Goal: Task Accomplishment & Management: Manage account settings

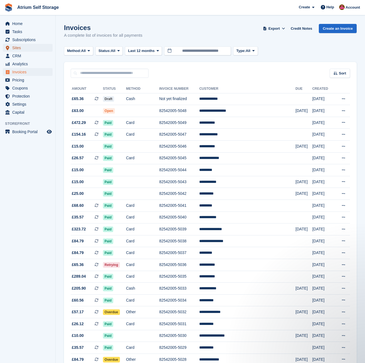
click at [16, 48] on span "Sites" at bounding box center [28, 48] width 33 height 8
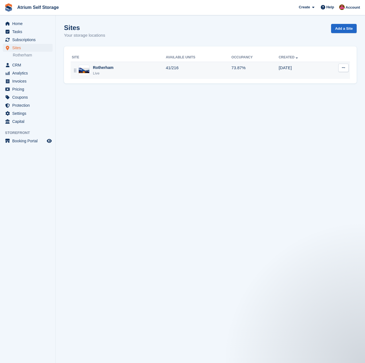
click at [165, 71] on div "Rotherham Live" at bounding box center [119, 70] width 94 height 11
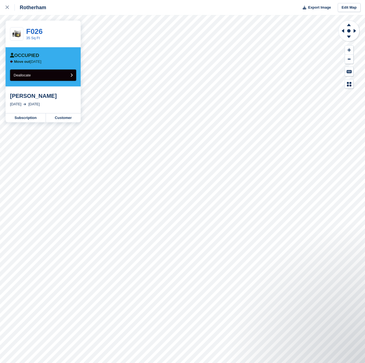
click at [40, 73] on button "Deallocate" at bounding box center [43, 74] width 66 height 11
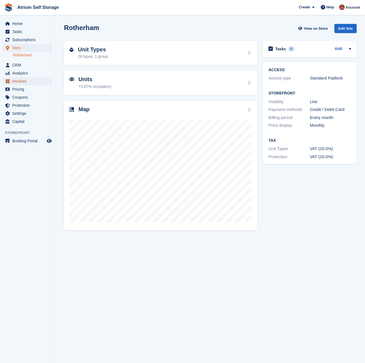
click at [23, 80] on span "Invoices" at bounding box center [28, 81] width 33 height 8
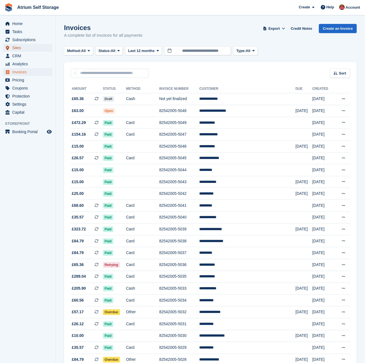
click at [20, 48] on span "Sites" at bounding box center [28, 48] width 33 height 8
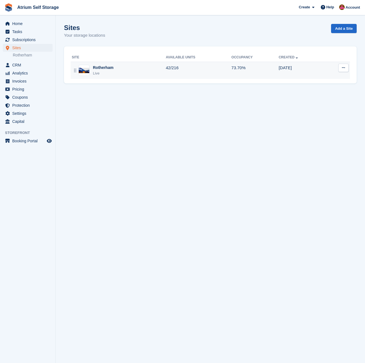
click at [158, 71] on div "Rotherham Live" at bounding box center [119, 70] width 94 height 11
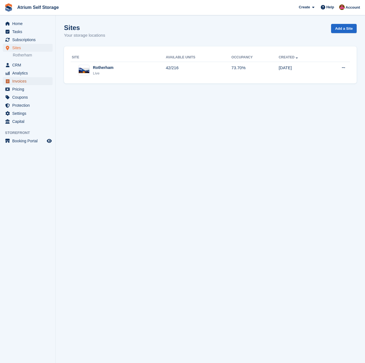
click at [24, 79] on span "Invoices" at bounding box center [28, 81] width 33 height 8
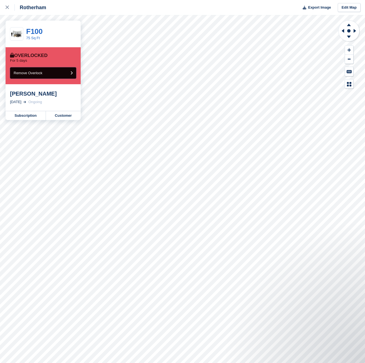
click at [59, 74] on button "Remove Overlock" at bounding box center [43, 72] width 66 height 11
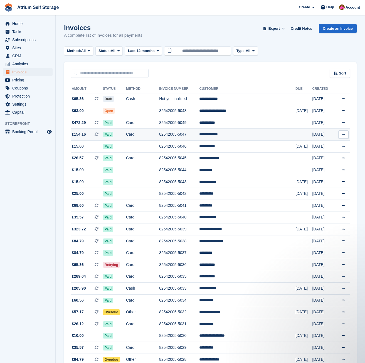
click at [143, 139] on td "Card" at bounding box center [142, 135] width 33 height 12
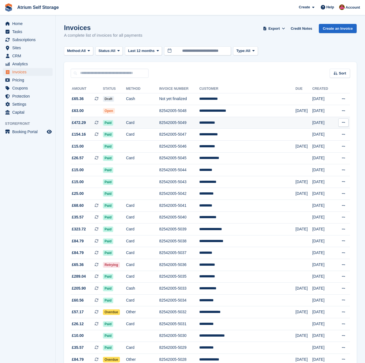
click at [199, 123] on td "82542005-5049" at bounding box center [179, 123] width 40 height 12
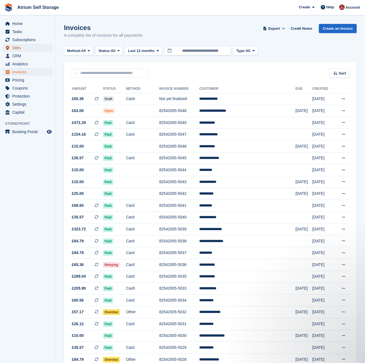
click at [21, 46] on span "Sites" at bounding box center [28, 48] width 33 height 8
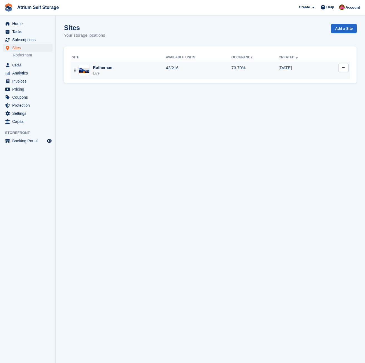
click at [124, 66] on div "Rotherham Live" at bounding box center [119, 70] width 94 height 11
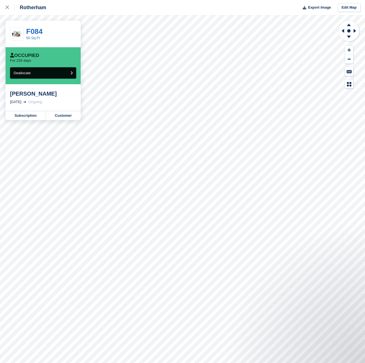
click at [56, 72] on button "Deallocate" at bounding box center [43, 72] width 66 height 11
click at [50, 73] on button "Deallocate" at bounding box center [43, 72] width 66 height 11
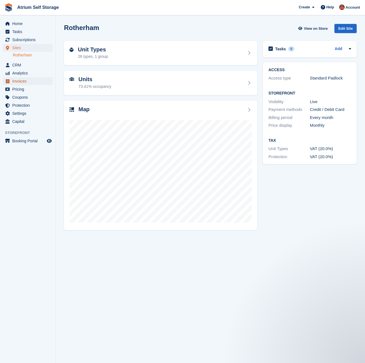
click at [22, 79] on span "Invoices" at bounding box center [28, 81] width 33 height 8
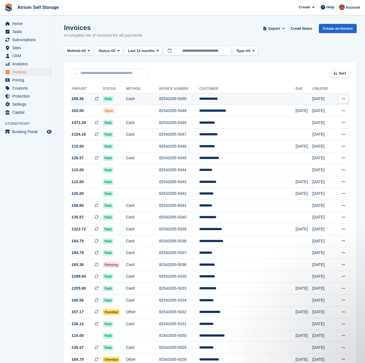
click at [190, 100] on td "82542005-5050" at bounding box center [179, 99] width 40 height 12
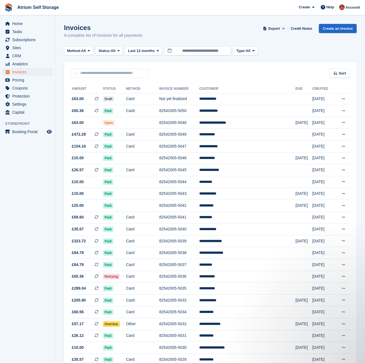
click at [181, 24] on div "Invoices A complete list of invoices for all payments Export Export Invoices Ex…" at bounding box center [210, 34] width 292 height 21
click at [16, 47] on span "Sites" at bounding box center [28, 48] width 33 height 8
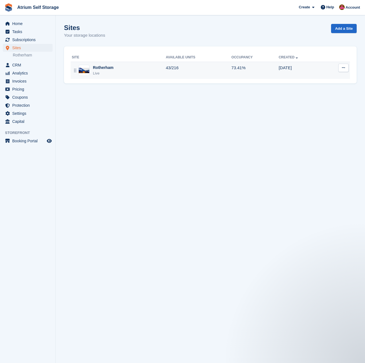
click at [137, 72] on div "Rotherham Live" at bounding box center [119, 70] width 94 height 11
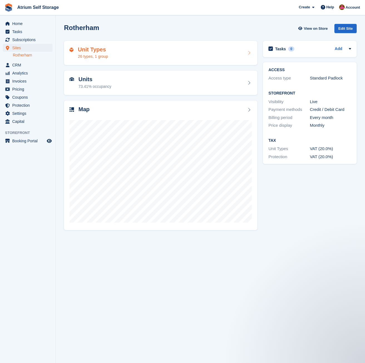
click at [130, 52] on div "Unit Types 26 types, 1 group" at bounding box center [160, 52] width 182 height 13
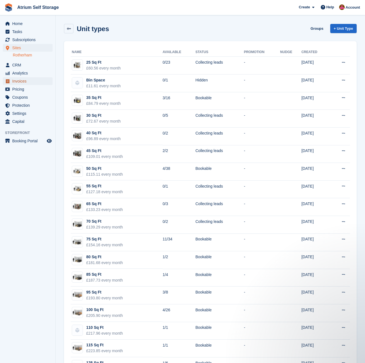
click at [26, 80] on span "Invoices" at bounding box center [28, 81] width 33 height 8
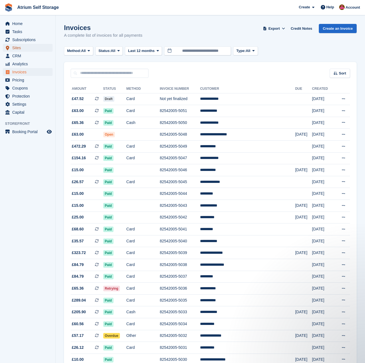
click at [19, 48] on span "Sites" at bounding box center [28, 48] width 33 height 8
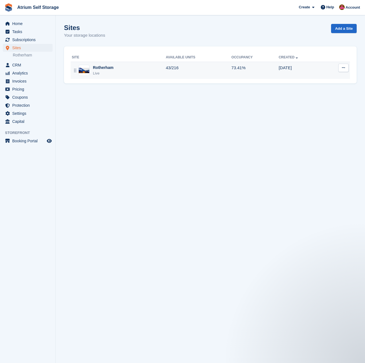
click at [106, 68] on div "Rotherham" at bounding box center [103, 68] width 21 height 6
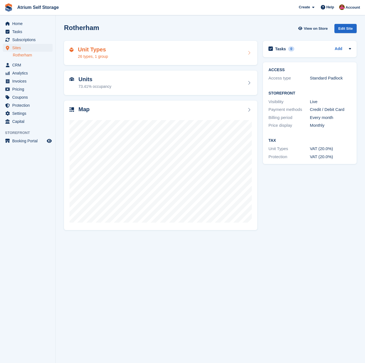
click at [159, 57] on div "Unit Types 26 types, 1 group" at bounding box center [160, 52] width 182 height 13
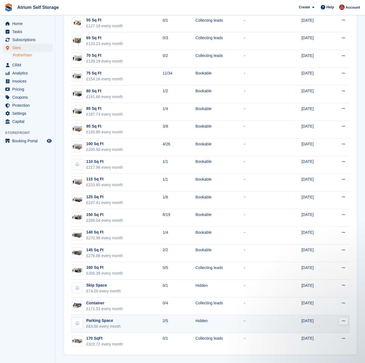
click at [166, 322] on td "2/5" at bounding box center [179, 324] width 33 height 18
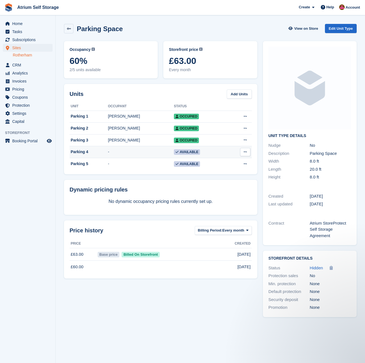
click at [245, 153] on icon at bounding box center [244, 152] width 3 height 4
click at [118, 152] on td "-" at bounding box center [141, 152] width 66 height 12
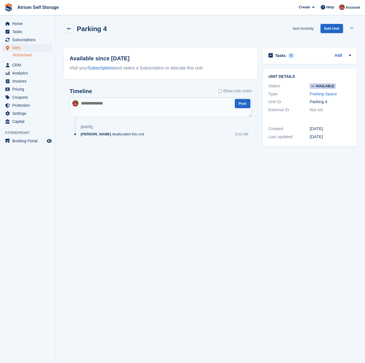
click at [311, 26] on link "Unit Activity" at bounding box center [302, 28] width 25 height 9
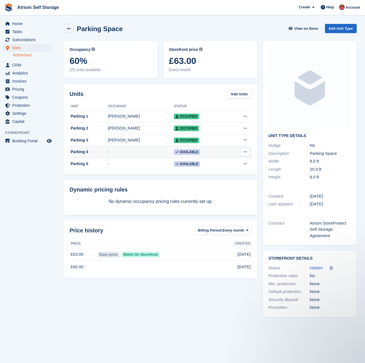
click at [245, 153] on icon at bounding box center [244, 152] width 3 height 4
click at [189, 150] on span "Available" at bounding box center [187, 152] width 26 height 6
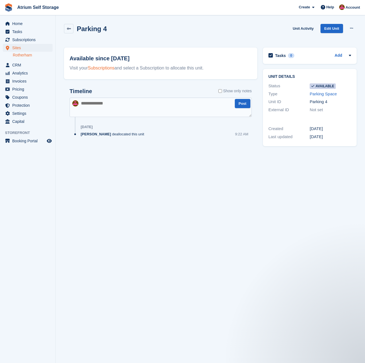
click at [108, 68] on link "Subscriptions" at bounding box center [101, 68] width 27 height 5
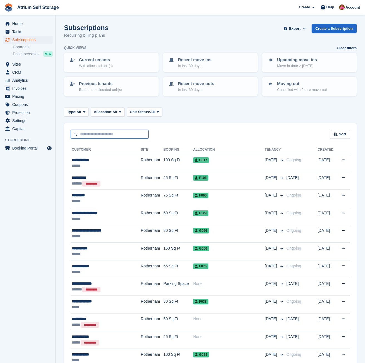
click at [106, 135] on input "text" at bounding box center [110, 134] width 78 height 9
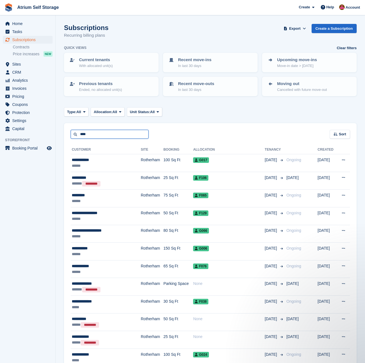
type input "****"
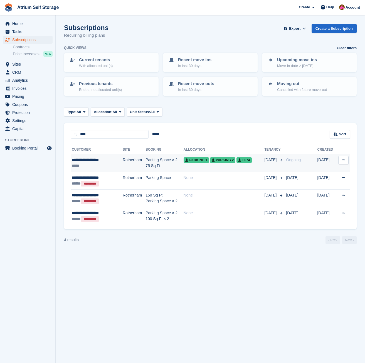
click at [108, 159] on div "**********" at bounding box center [93, 160] width 43 height 6
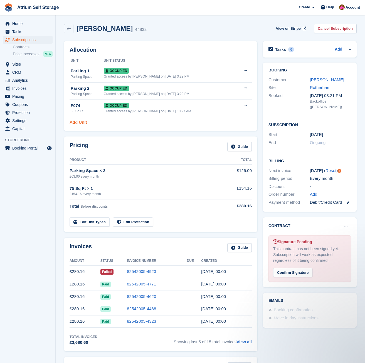
click at [83, 123] on link "Add Unit" at bounding box center [77, 122] width 17 height 6
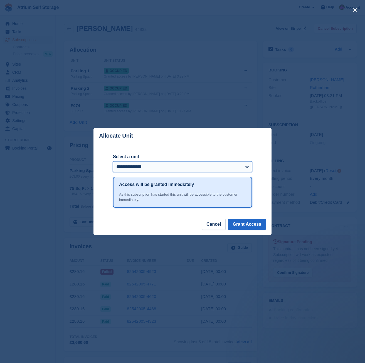
click at [143, 170] on select "**********" at bounding box center [182, 166] width 139 height 11
select select "******"
click at [113, 161] on select "**********" at bounding box center [182, 166] width 139 height 11
click at [245, 225] on button "Grant Access" at bounding box center [247, 224] width 38 height 11
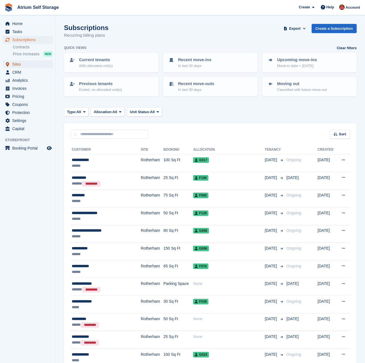
click at [21, 67] on span "Sites" at bounding box center [28, 64] width 33 height 8
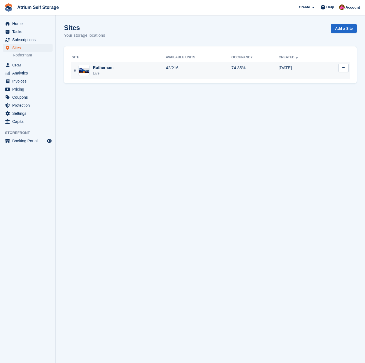
click at [128, 78] on td "Rotherham Live" at bounding box center [118, 70] width 95 height 17
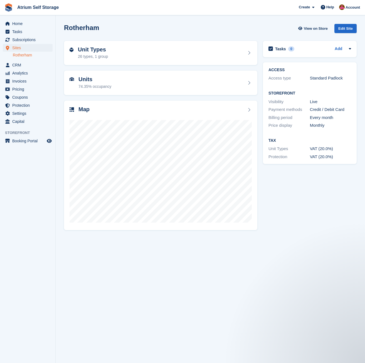
click at [206, 23] on div "Rotherham View on Store Edit Site" at bounding box center [210, 29] width 298 height 17
click at [19, 83] on span "Invoices" at bounding box center [28, 81] width 33 height 8
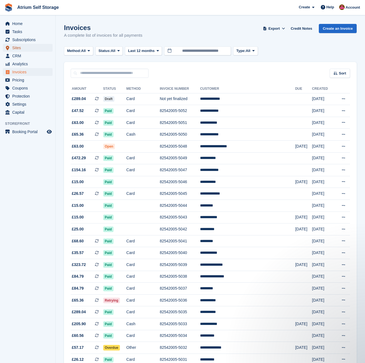
click at [19, 47] on span "Sites" at bounding box center [28, 48] width 33 height 8
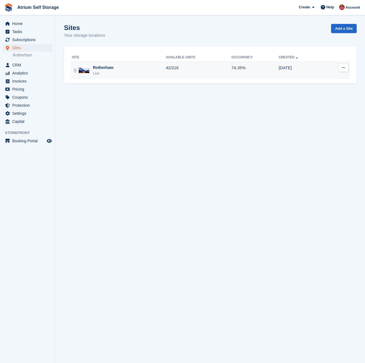
click at [115, 73] on div "Rotherham Live" at bounding box center [119, 70] width 94 height 11
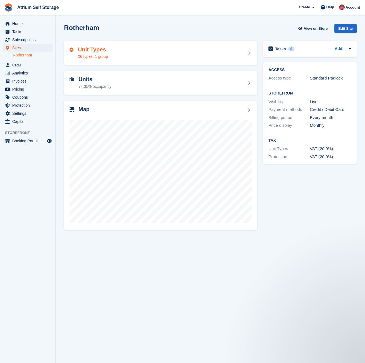
click at [150, 55] on div "Unit Types 26 types, 1 group" at bounding box center [160, 52] width 182 height 13
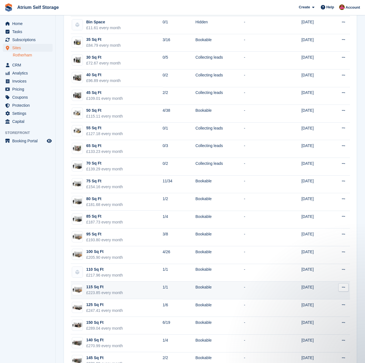
scroll to position [27, 0]
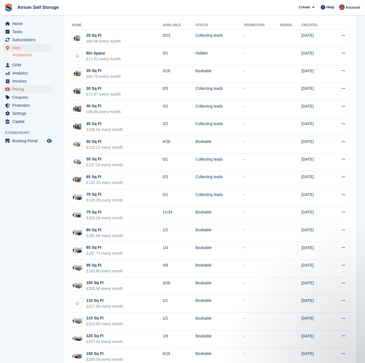
click at [18, 86] on span "Pricing" at bounding box center [28, 89] width 33 height 8
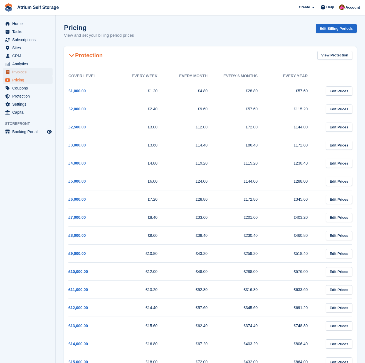
click at [23, 69] on span "Invoices" at bounding box center [28, 72] width 33 height 8
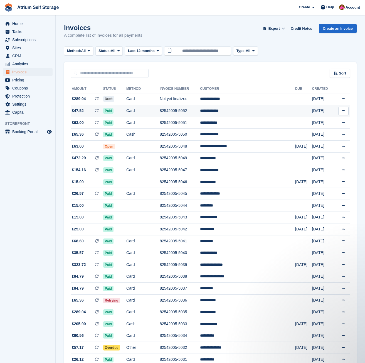
click at [179, 114] on td "82542005-5052" at bounding box center [180, 111] width 40 height 12
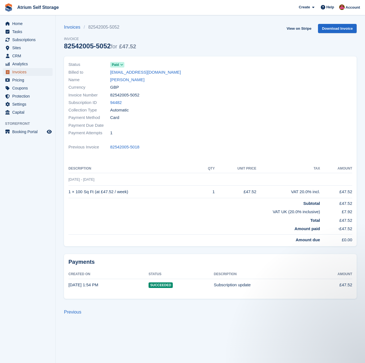
click at [27, 73] on span "Invoices" at bounding box center [28, 72] width 33 height 8
